Goal: Task Accomplishment & Management: Use online tool/utility

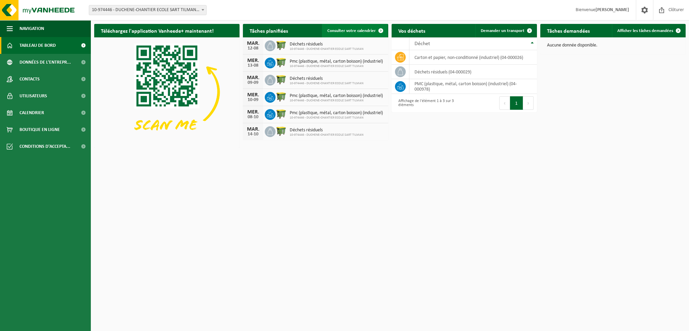
click at [338, 26] on link "Consulter votre calendrier" at bounding box center [355, 30] width 66 height 13
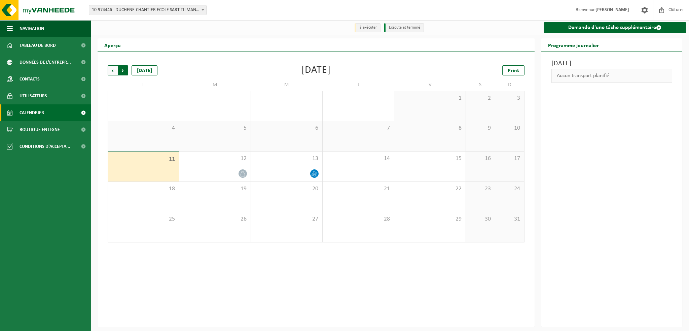
click at [109, 71] on span "Précédent" at bounding box center [113, 70] width 10 height 10
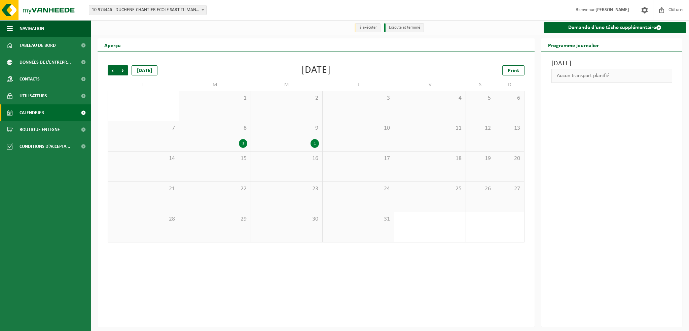
click at [109, 71] on span "Précédent" at bounding box center [113, 70] width 10 height 10
click at [244, 177] on div "1" at bounding box center [243, 173] width 8 height 9
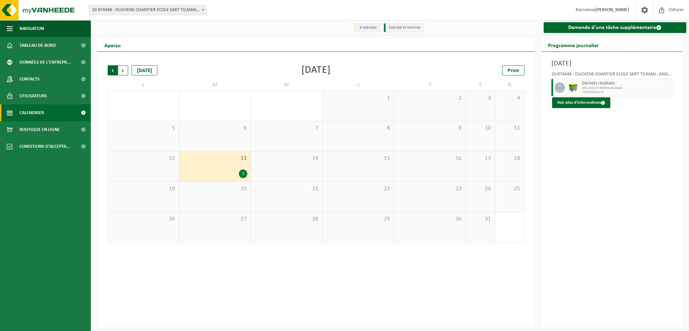
click at [126, 69] on span "Suivant" at bounding box center [123, 70] width 10 height 10
click at [375, 173] on div "2" at bounding box center [358, 173] width 65 height 9
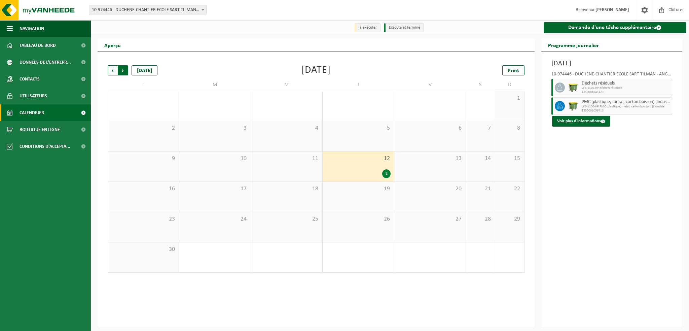
click at [109, 72] on span "Précédent" at bounding box center [113, 70] width 10 height 10
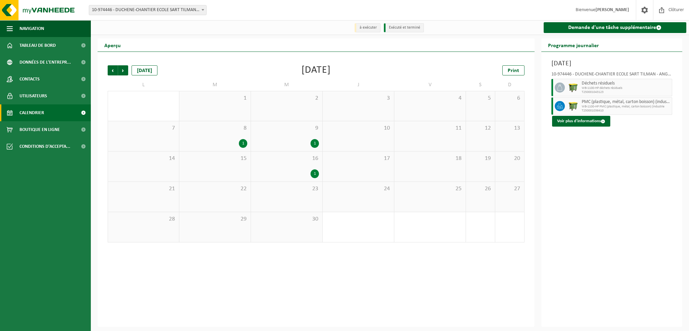
click at [283, 173] on div "1" at bounding box center [286, 173] width 65 height 9
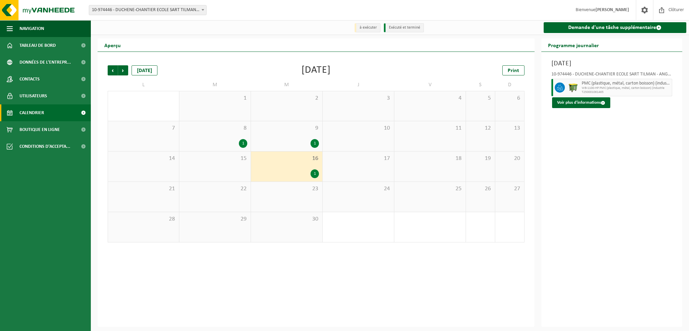
click at [285, 141] on div "1" at bounding box center [286, 143] width 65 height 9
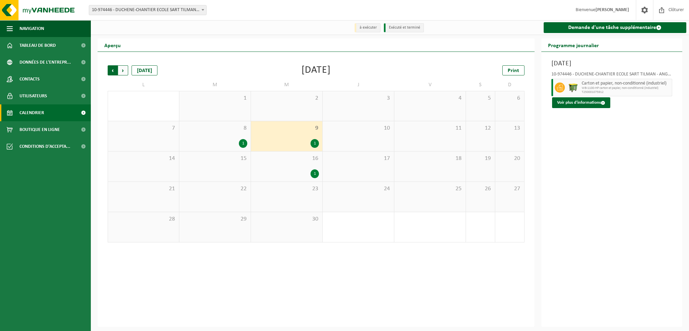
click at [124, 70] on span "Suivant" at bounding box center [123, 70] width 10 height 10
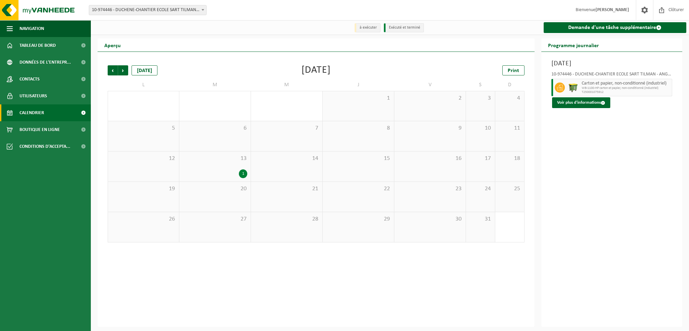
click at [124, 70] on span "Suivant" at bounding box center [123, 70] width 10 height 10
click at [212, 138] on div "8 1" at bounding box center [214, 136] width 71 height 30
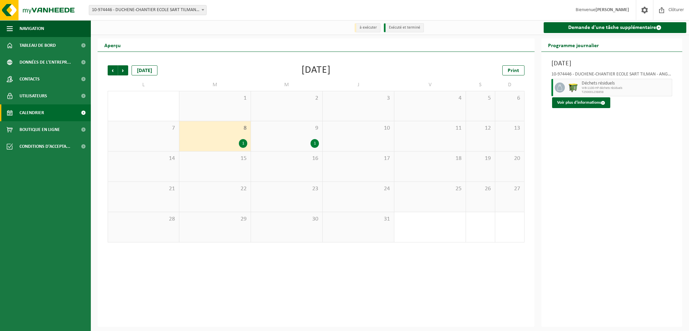
click at [273, 138] on div "9 1" at bounding box center [286, 136] width 71 height 30
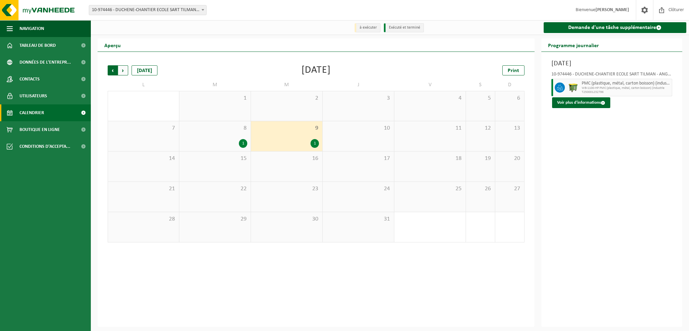
click at [125, 68] on span "Suivant" at bounding box center [123, 70] width 10 height 10
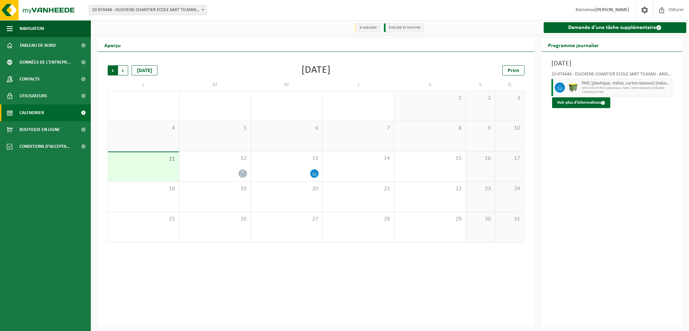
click at [124, 72] on span "Suivant" at bounding box center [123, 70] width 10 height 10
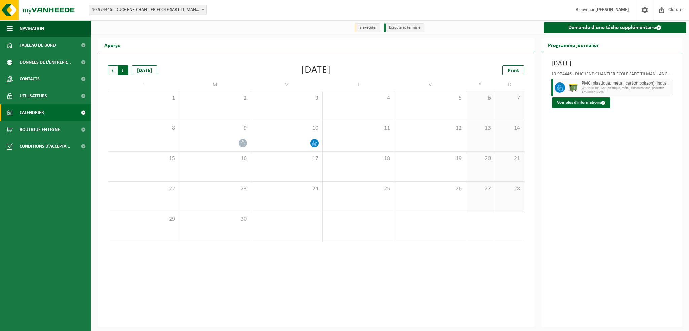
click at [112, 69] on span "Précédent" at bounding box center [113, 70] width 10 height 10
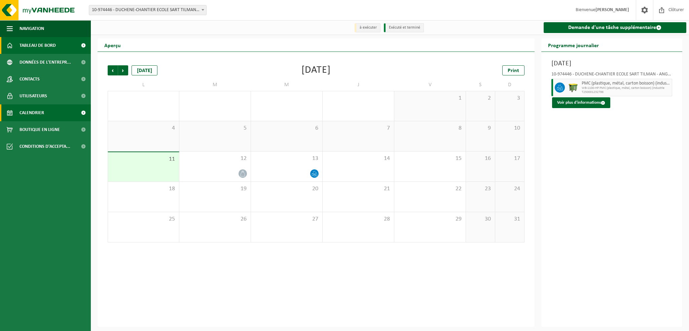
click at [51, 43] on span "Tableau de bord" at bounding box center [38, 45] width 36 height 17
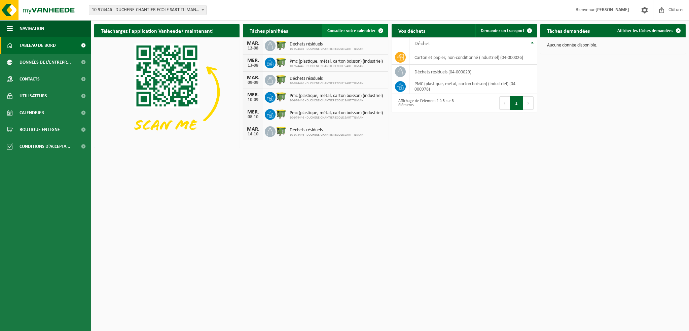
click at [369, 31] on span "Consulter votre calendrier" at bounding box center [351, 31] width 48 height 4
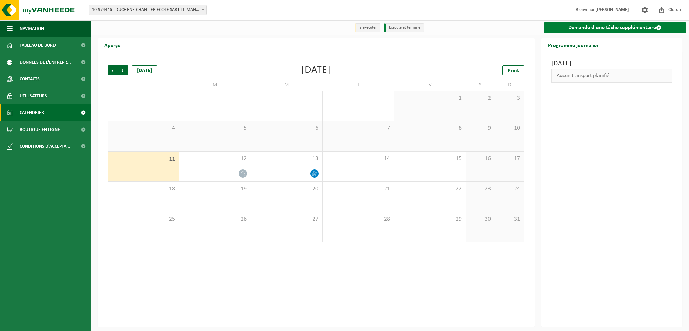
click at [603, 29] on link "Demande d'une tâche supplémentaire" at bounding box center [614, 27] width 143 height 11
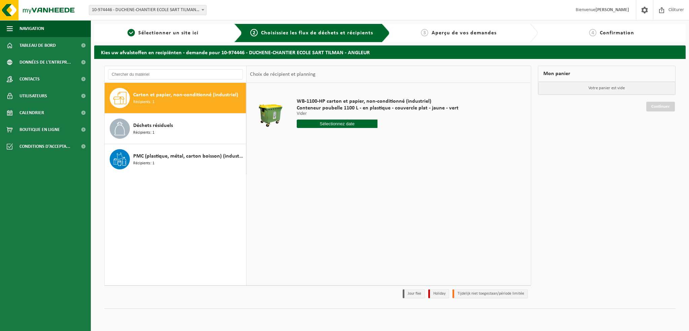
click at [347, 126] on input "text" at bounding box center [337, 123] width 81 height 8
click at [326, 179] on div "13" at bounding box center [327, 183] width 12 height 11
type input "à partir de 2025-08-13"
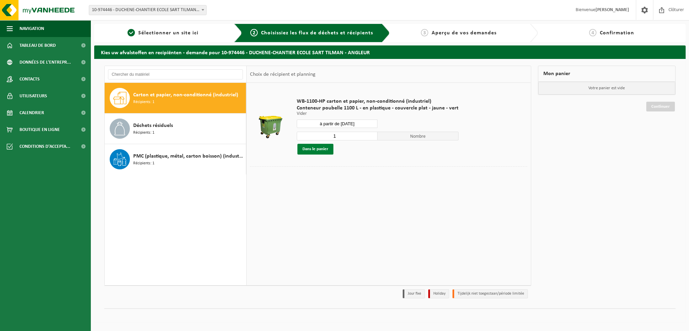
click at [323, 148] on button "Dans le panier" at bounding box center [315, 149] width 36 height 11
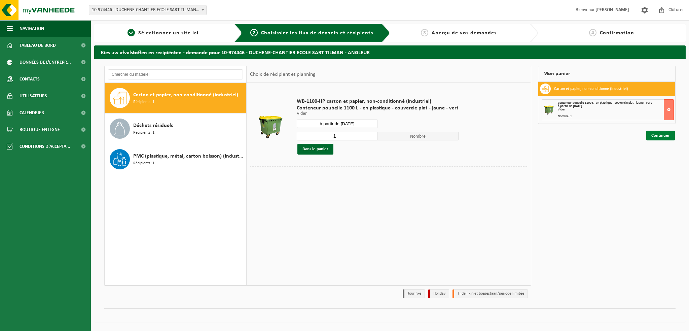
click at [660, 136] on link "Continuer" at bounding box center [660, 135] width 29 height 10
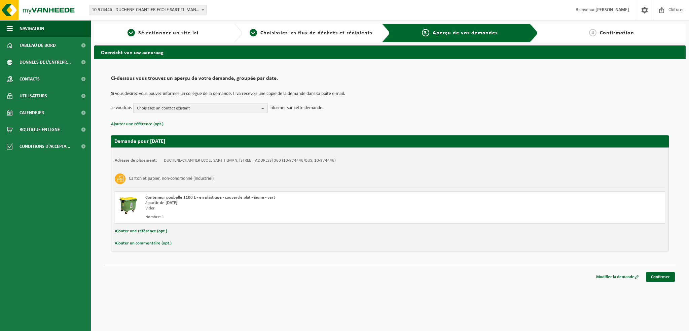
click at [231, 110] on span "Choisissez un contact existant" at bounding box center [198, 108] width 122 height 10
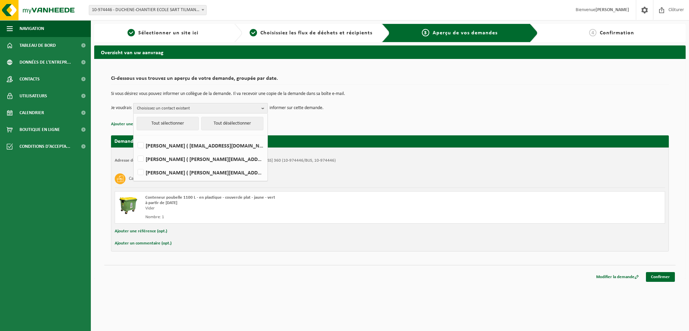
click at [231, 110] on span "Choisissez un contact existant" at bounding box center [198, 108] width 122 height 10
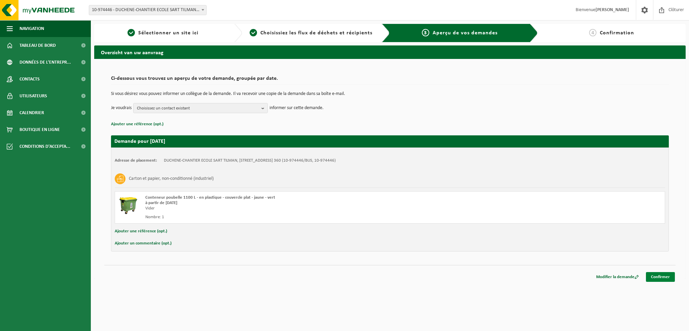
click at [659, 274] on link "Confirmer" at bounding box center [660, 277] width 29 height 10
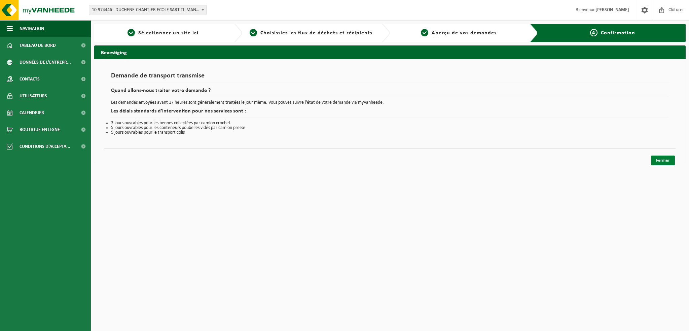
click at [666, 158] on link "Fermer" at bounding box center [663, 160] width 24 height 10
